Goal: Information Seeking & Learning: Learn about a topic

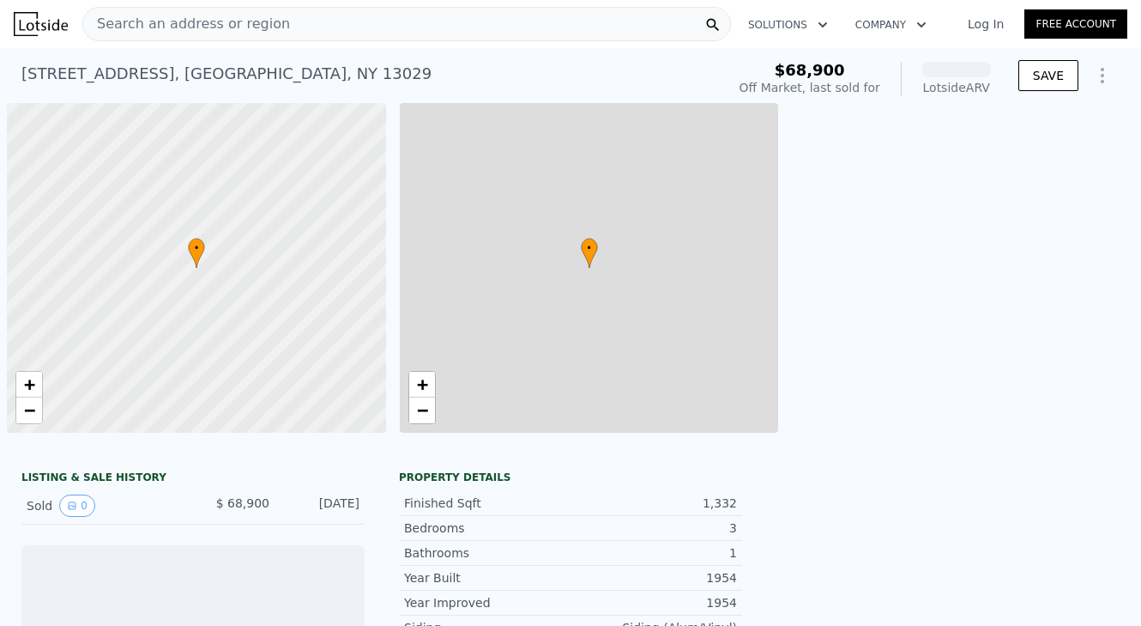
scroll to position [0, 7]
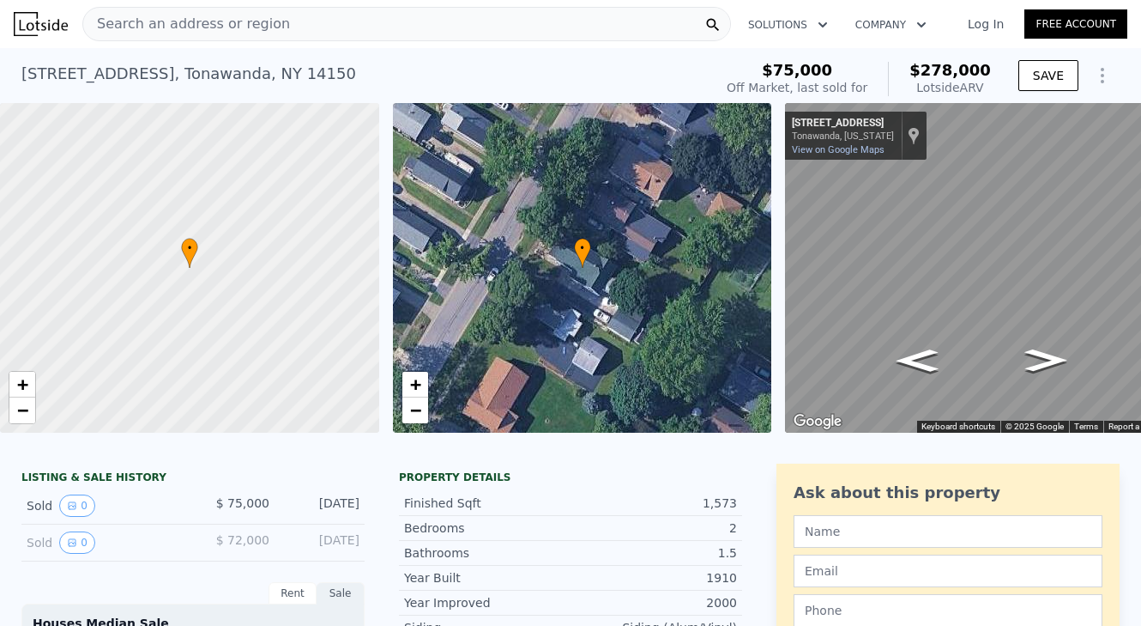
scroll to position [0, 44]
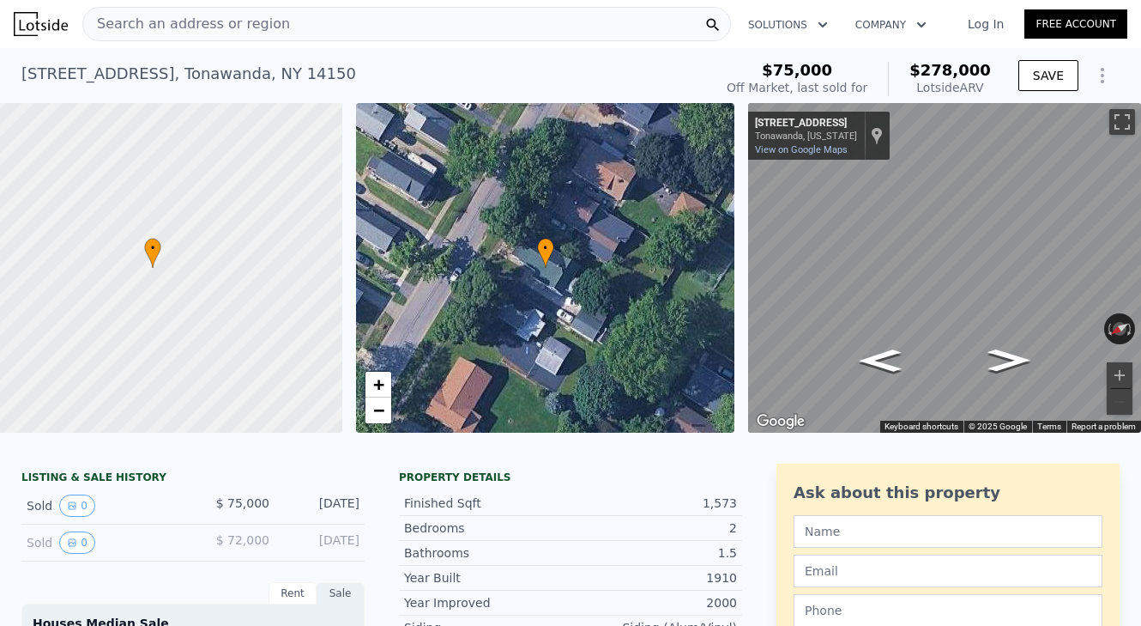
click at [302, 21] on div "Search an address or region" at bounding box center [406, 24] width 649 height 34
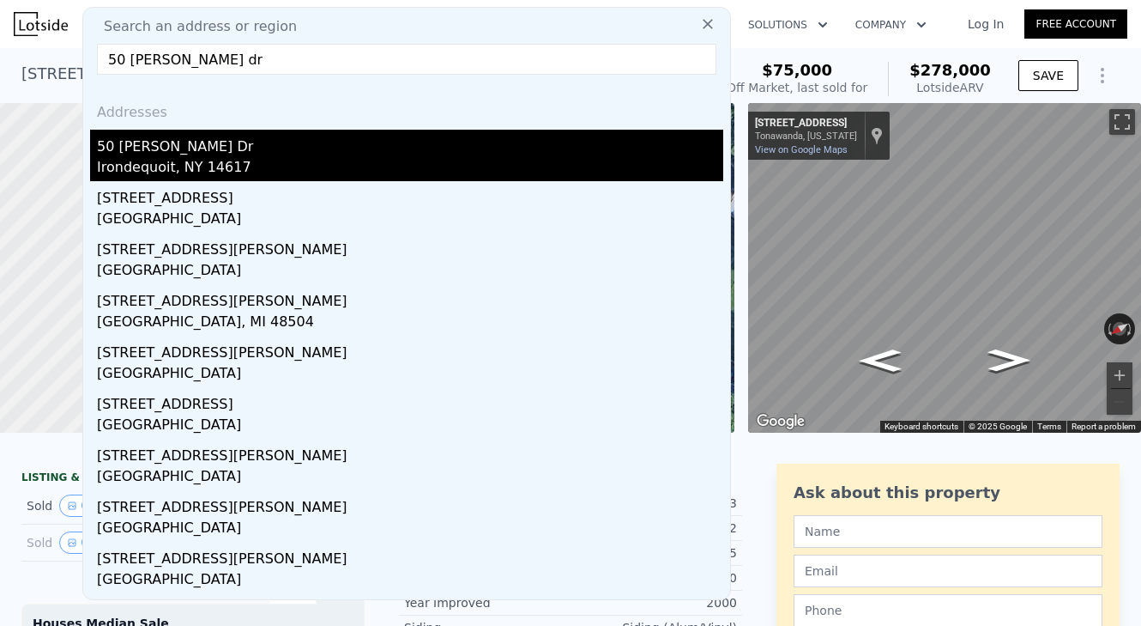
type input "50 weller dr"
click at [147, 148] on div "50 Weller Dr" at bounding box center [410, 143] width 626 height 27
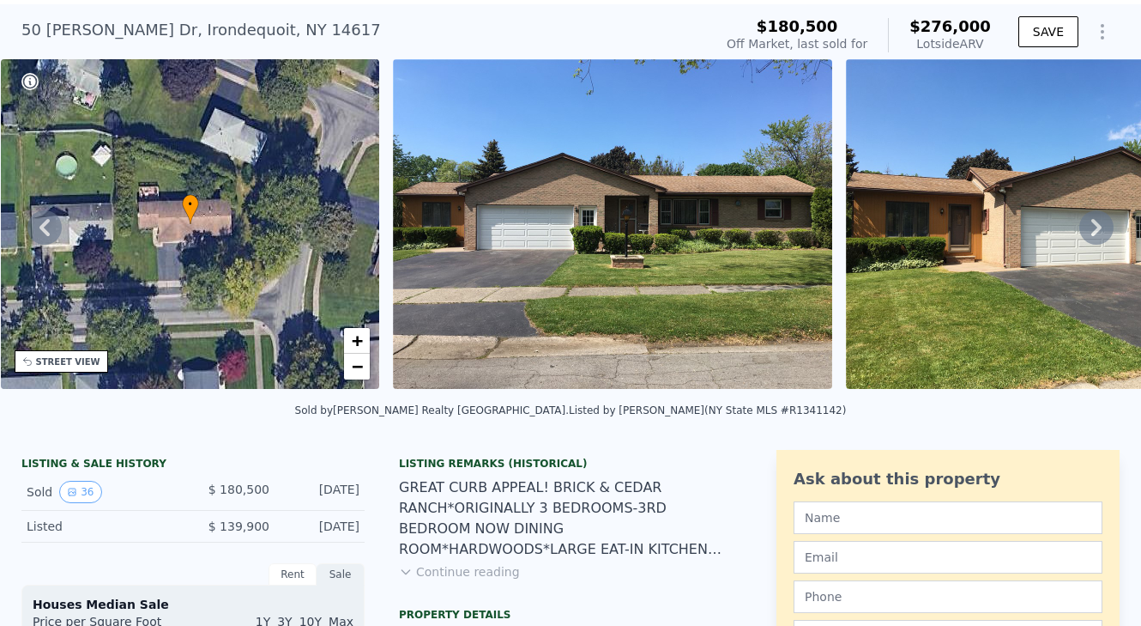
scroll to position [58, 0]
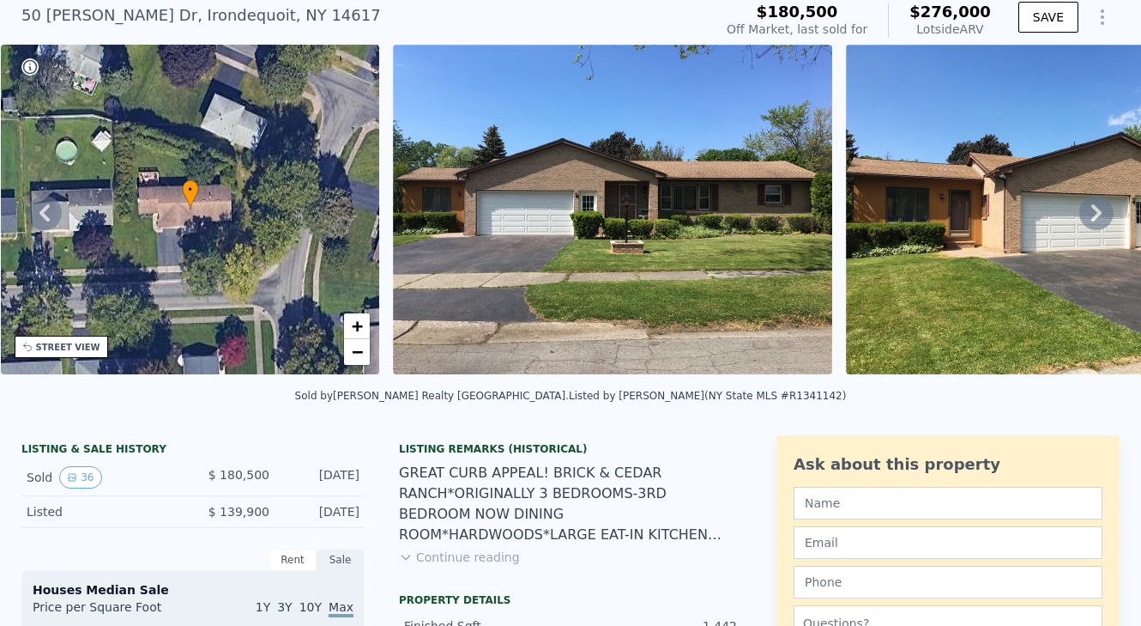
click at [432, 557] on button "Continue reading" at bounding box center [459, 556] width 121 height 17
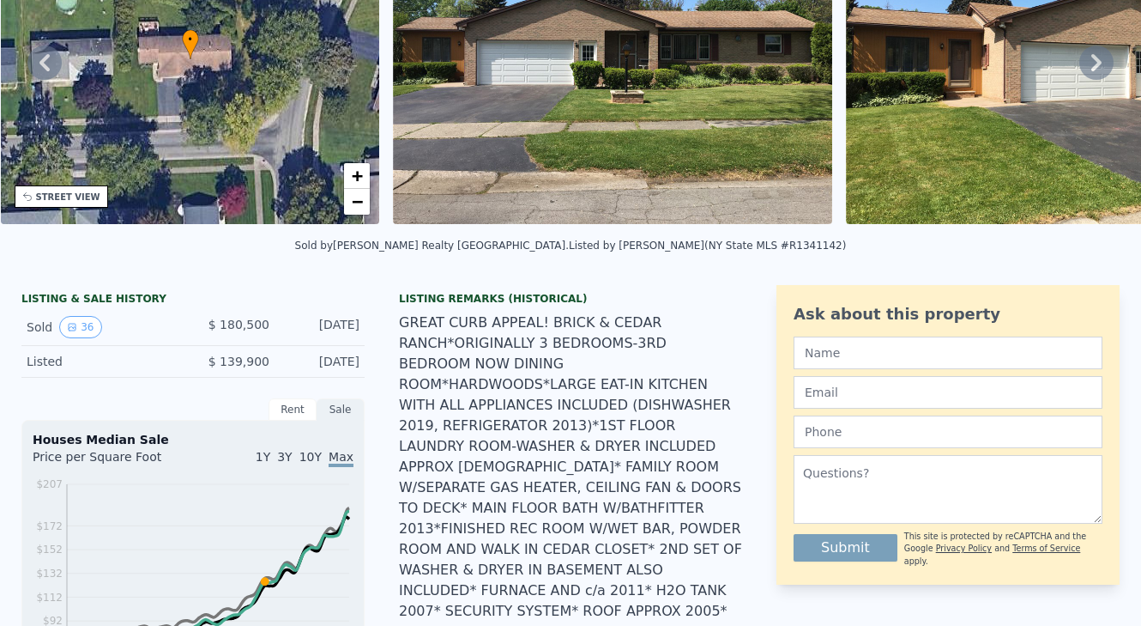
scroll to position [2, 0]
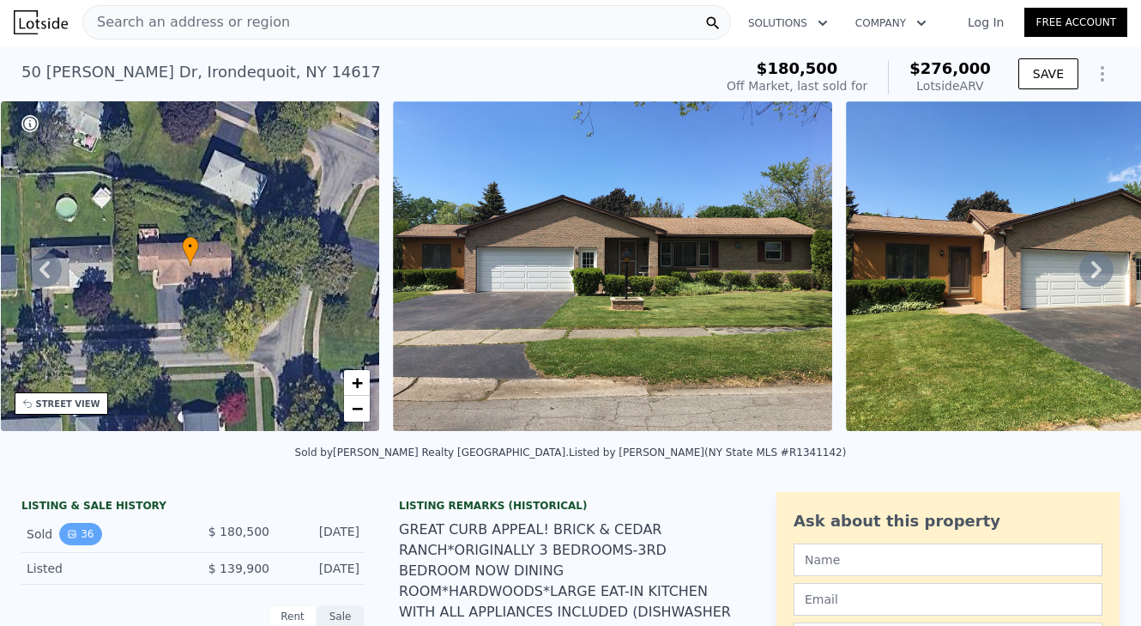
click at [88, 534] on button "36" at bounding box center [80, 534] width 42 height 22
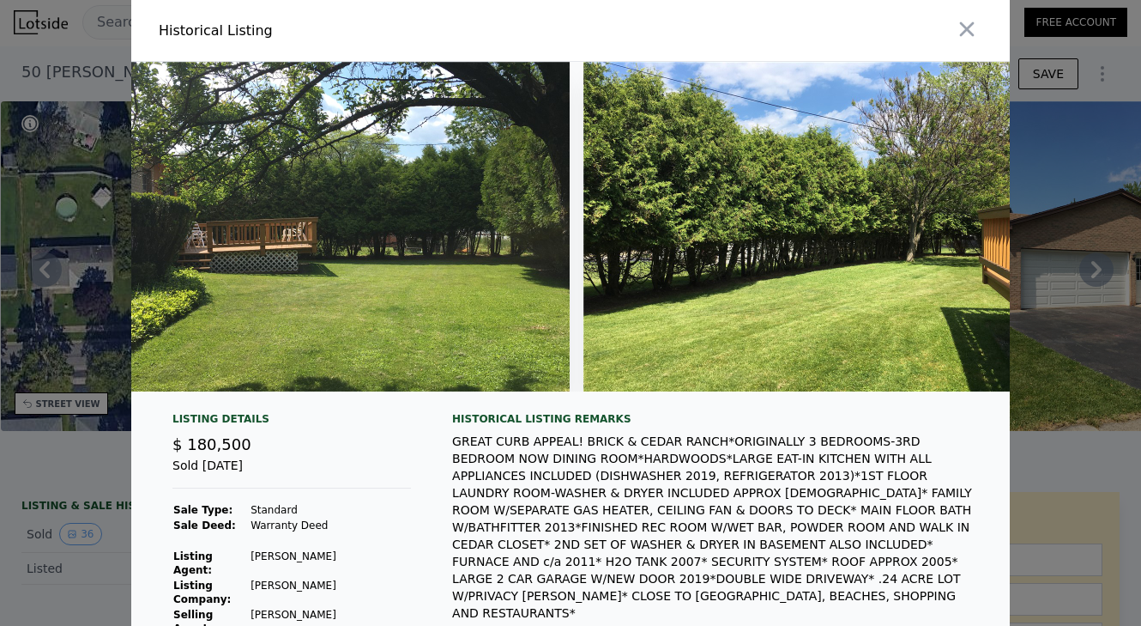
scroll to position [0, 15460]
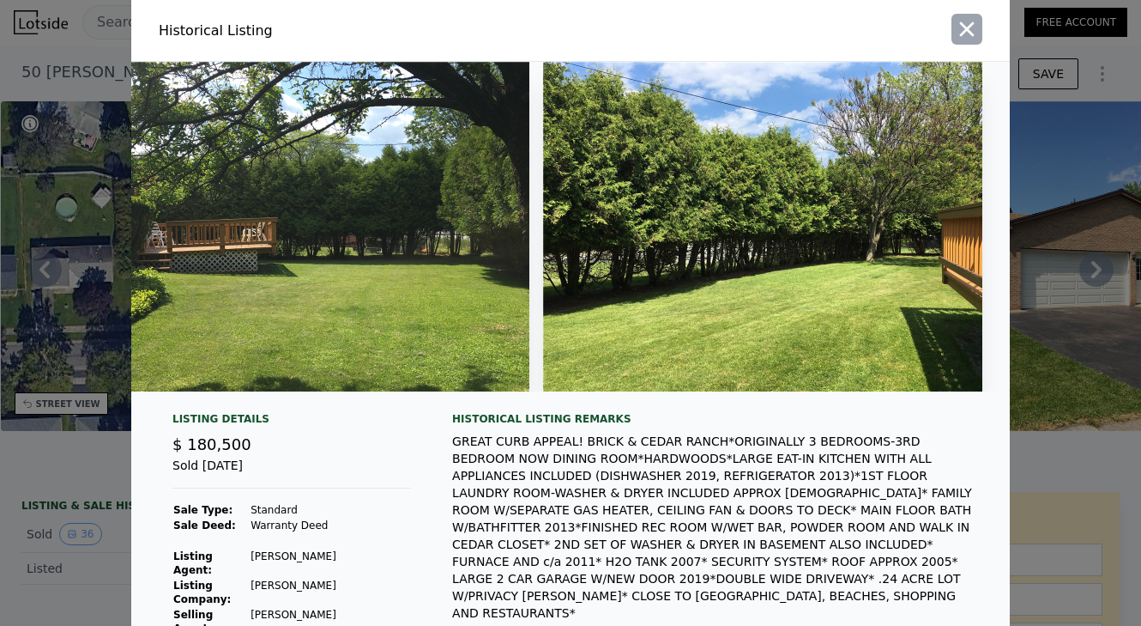
click at [965, 23] on icon "button" at bounding box center [967, 29] width 24 height 24
